Goal: Task Accomplishment & Management: Manage account settings

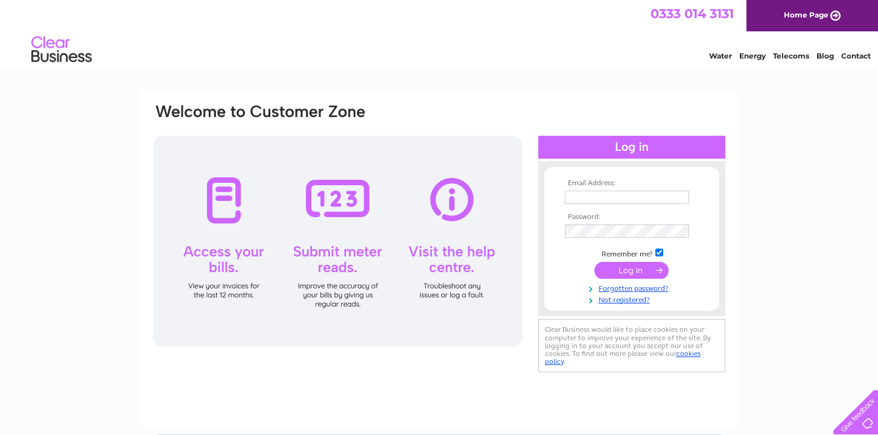
click at [642, 207] on td at bounding box center [632, 210] width 140 height 6
click at [642, 201] on input "text" at bounding box center [627, 197] width 124 height 13
type input "oishiistreetkitchen@gmail.com"
click at [642, 275] on input "submit" at bounding box center [632, 270] width 74 height 17
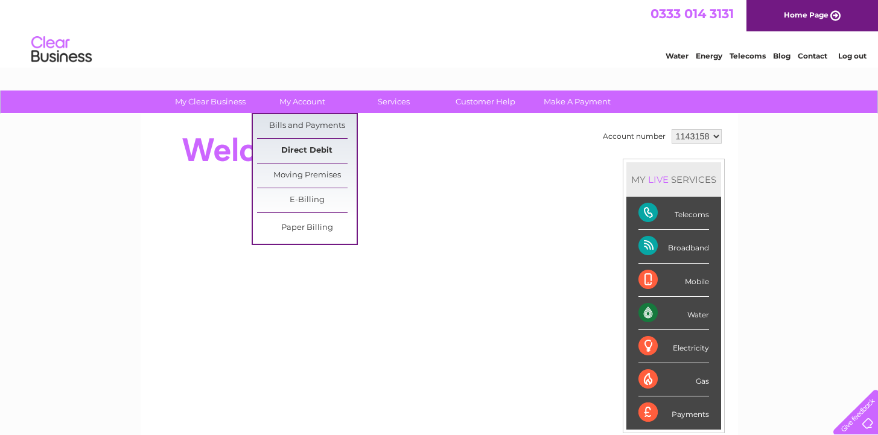
click at [298, 154] on link "Direct Debit" at bounding box center [307, 151] width 100 height 24
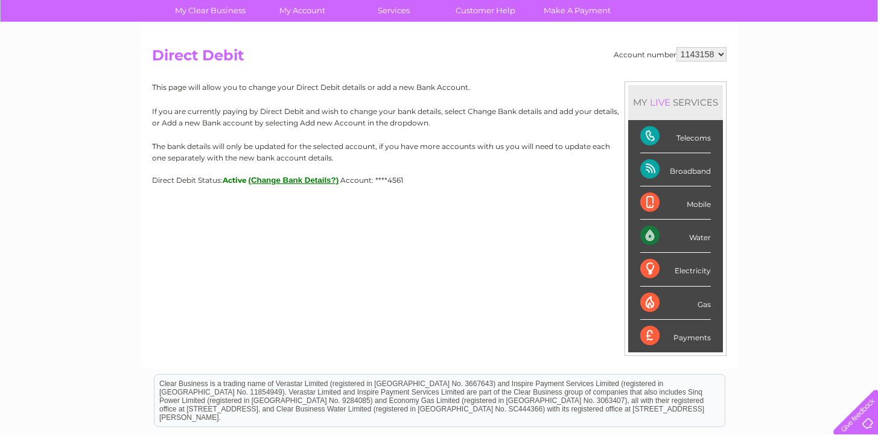
scroll to position [92, 0]
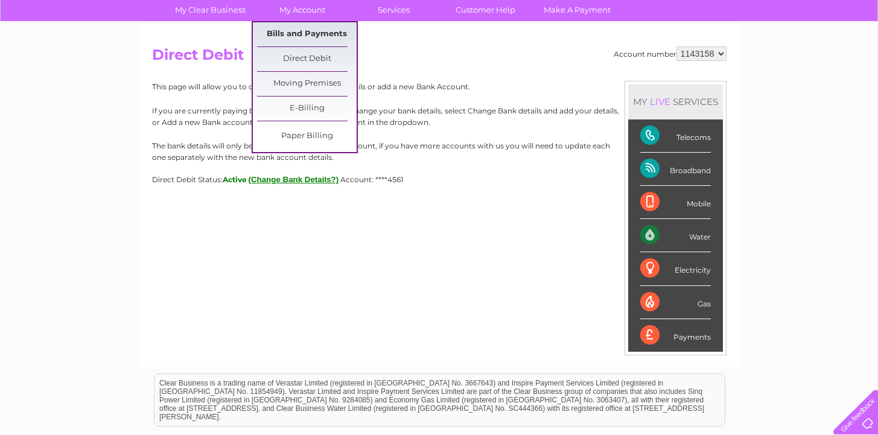
click at [303, 36] on link "Bills and Payments" at bounding box center [307, 34] width 100 height 24
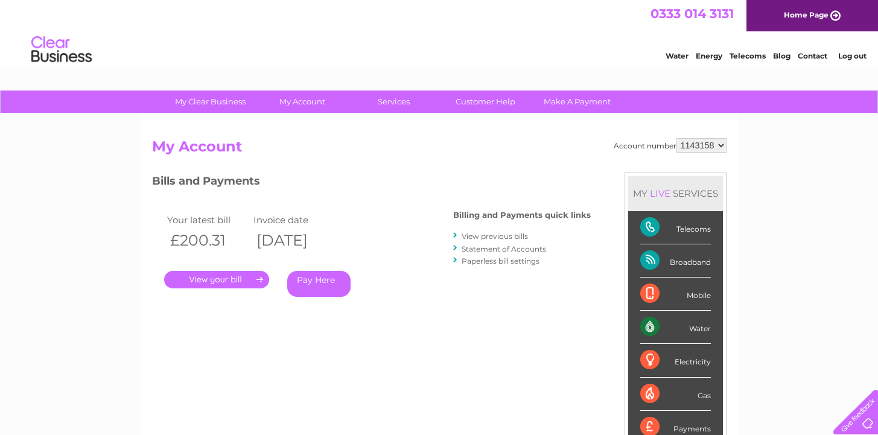
click at [235, 283] on link "." at bounding box center [216, 280] width 105 height 18
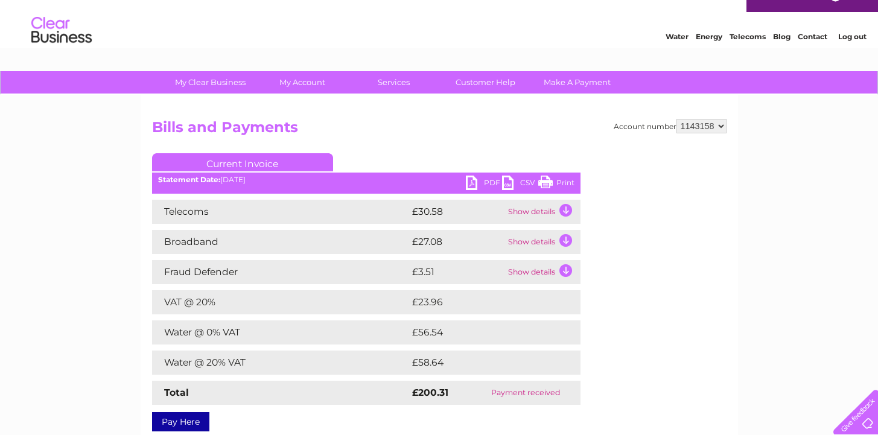
scroll to position [11, 0]
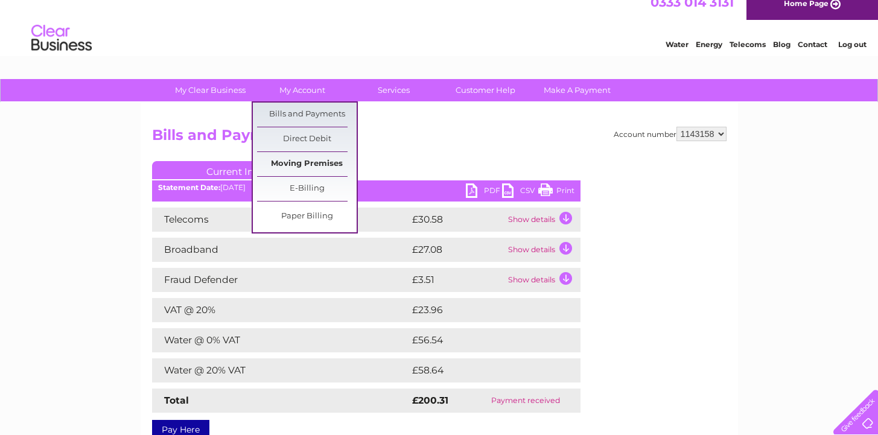
click at [299, 161] on link "Moving Premises" at bounding box center [307, 164] width 100 height 24
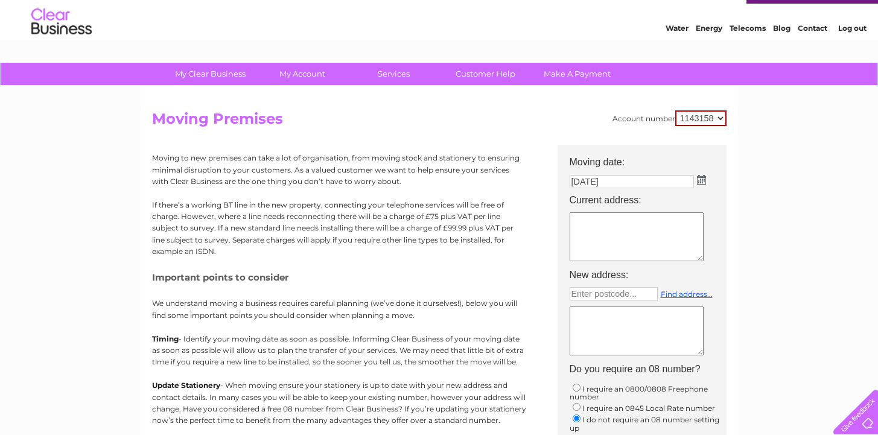
scroll to position [95, 0]
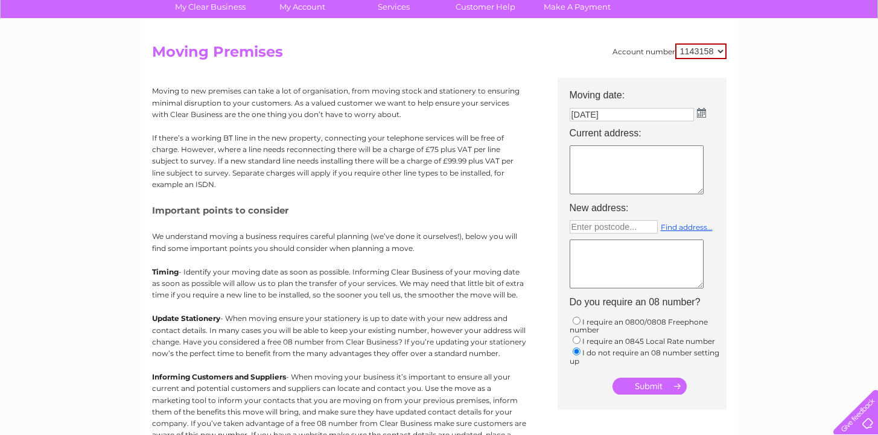
click at [599, 162] on textarea at bounding box center [637, 169] width 134 height 49
click at [510, 196] on div "Moving to new premises can take a lot of organisation, from moving stock and st…" at bounding box center [339, 277] width 374 height 398
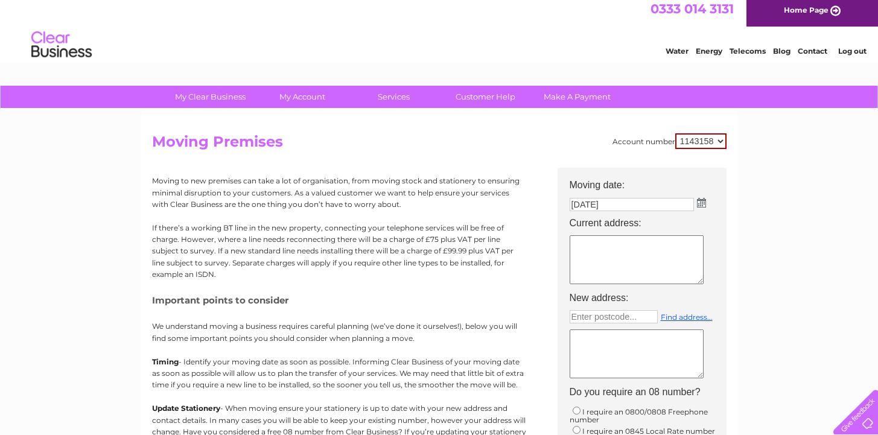
scroll to position [0, 0]
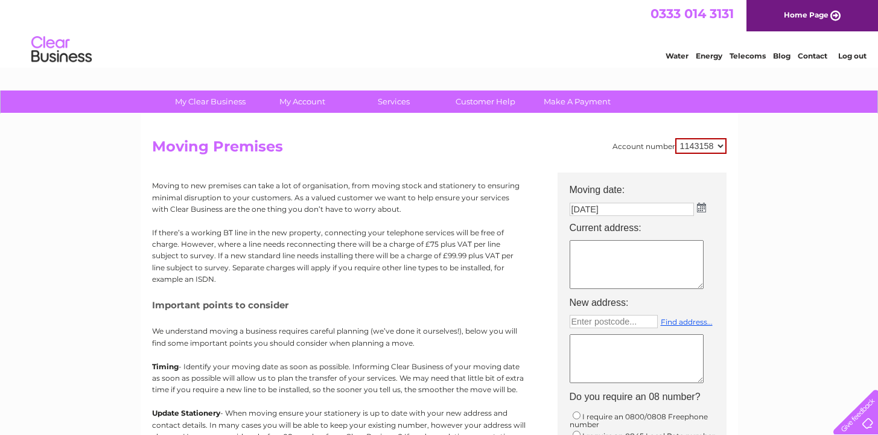
click at [598, 254] on textarea at bounding box center [637, 264] width 134 height 49
type textarea "12 Distillery Square Norwich NR2 4BH"
click at [725, 269] on td "12 Distillery Square Norwich NR2 4BH 12 Distillery Square Norwich NR2 4BH" at bounding box center [648, 265] width 169 height 57
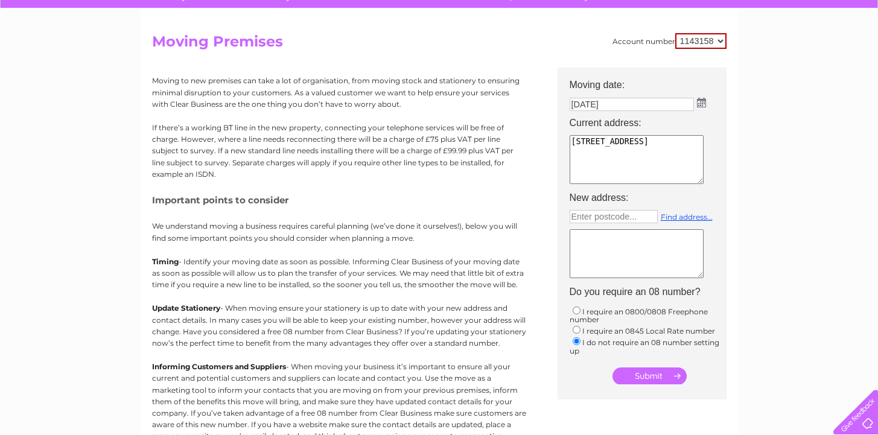
scroll to position [50, 0]
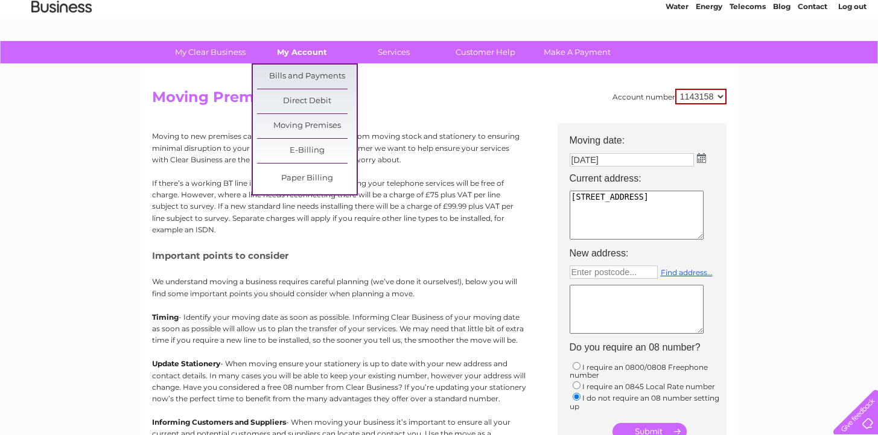
click at [290, 47] on link "My Account" at bounding box center [302, 52] width 100 height 22
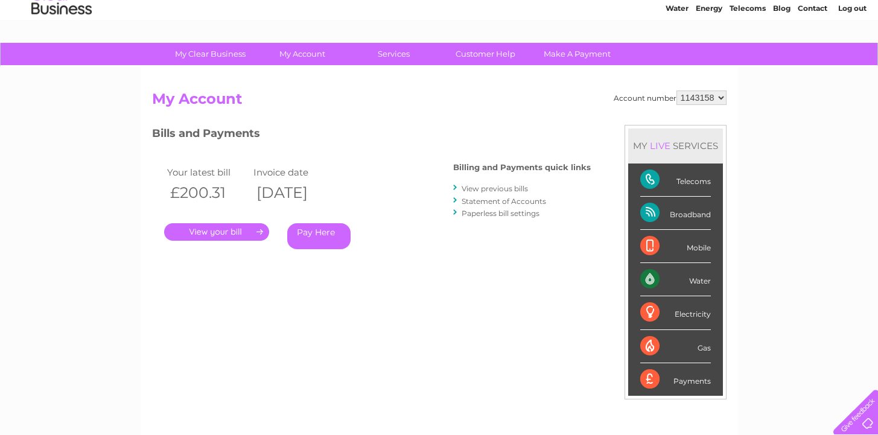
scroll to position [45, 0]
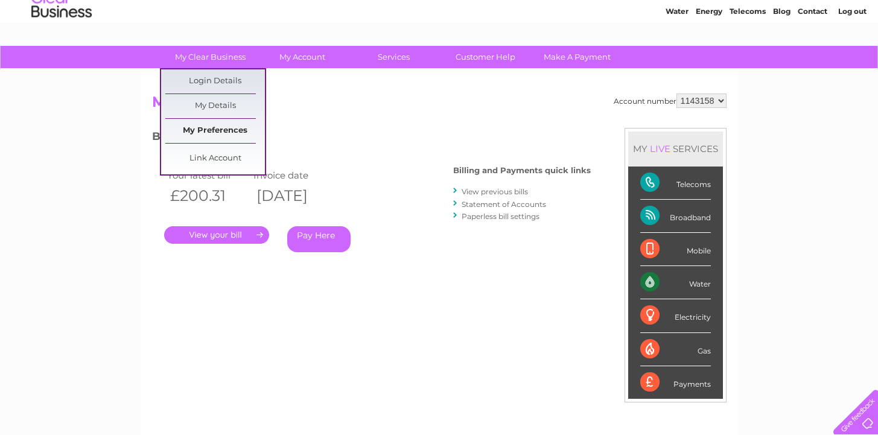
click at [231, 131] on link "My Preferences" at bounding box center [215, 131] width 100 height 24
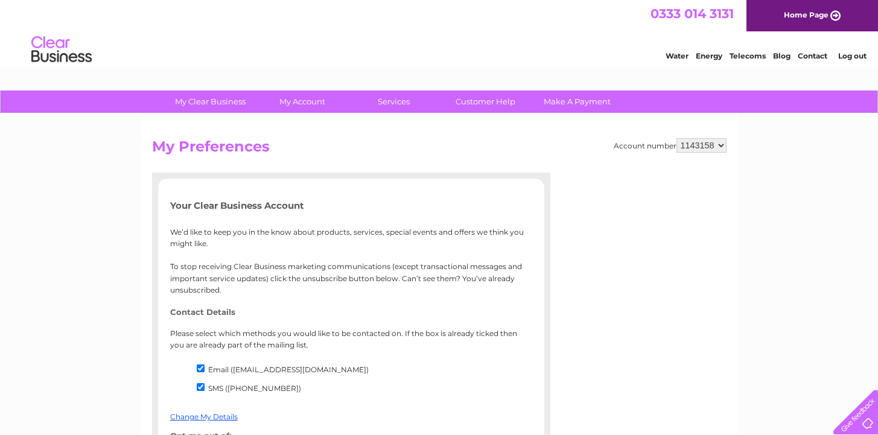
click at [534, 71] on html "0333 014 3131 Home Page Water Energy Telecoms Blog Contact Log out" at bounding box center [439, 35] width 878 height 71
